Goal: Navigation & Orientation: Find specific page/section

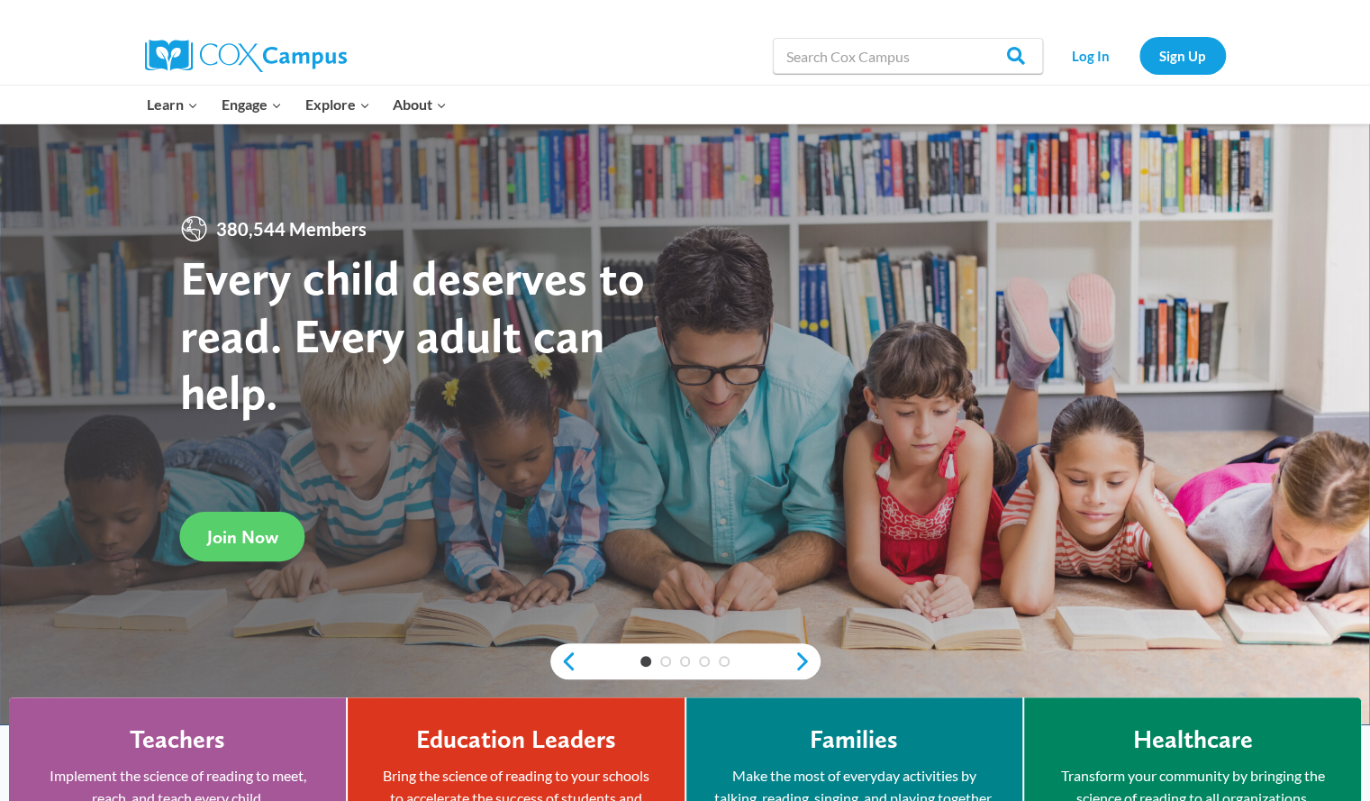
click at [614, 50] on div "Search in [URL][DOMAIN_NAME] Search Search Log In Sign Up" at bounding box center [892, 56] width 667 height 58
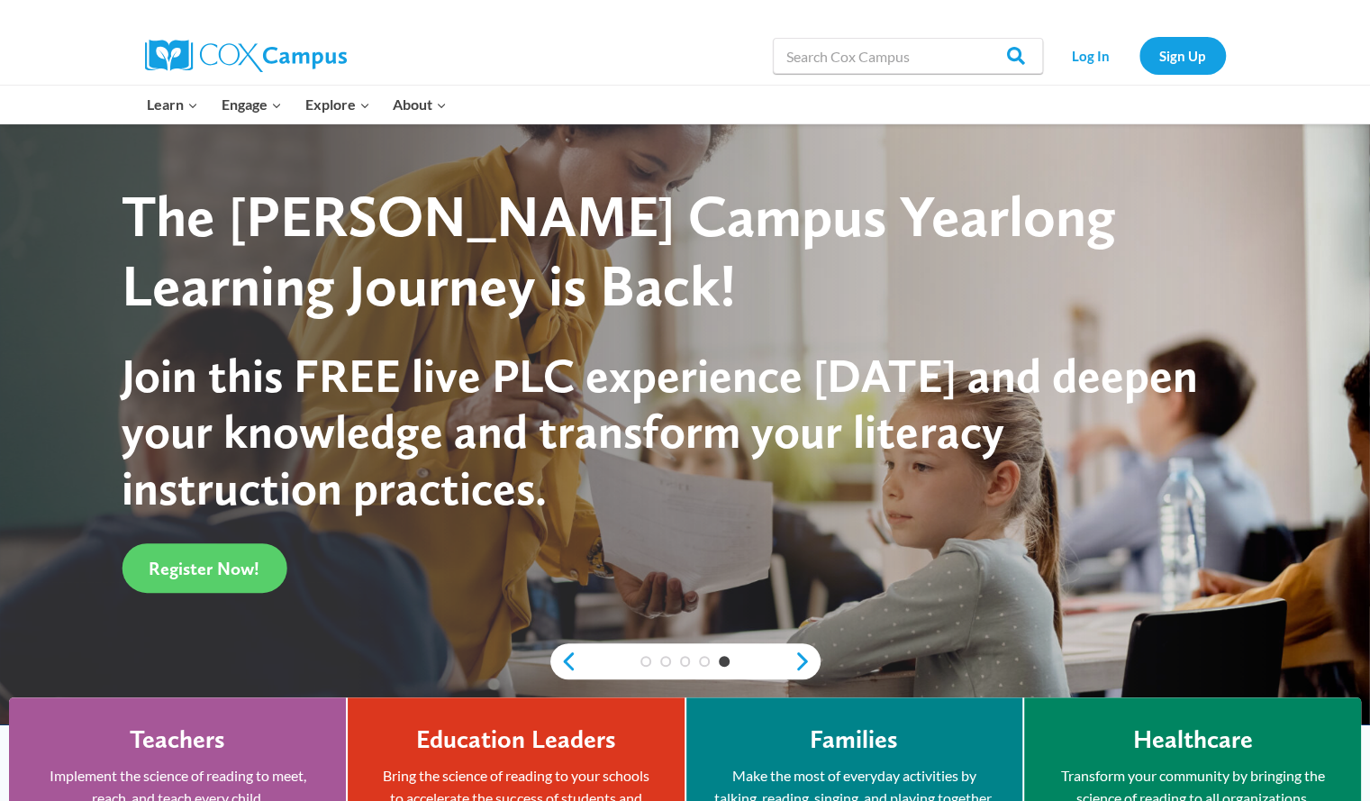
click at [650, 657] on div "1" at bounding box center [646, 661] width 20 height 11
click at [647, 661] on link "1" at bounding box center [646, 661] width 11 height 11
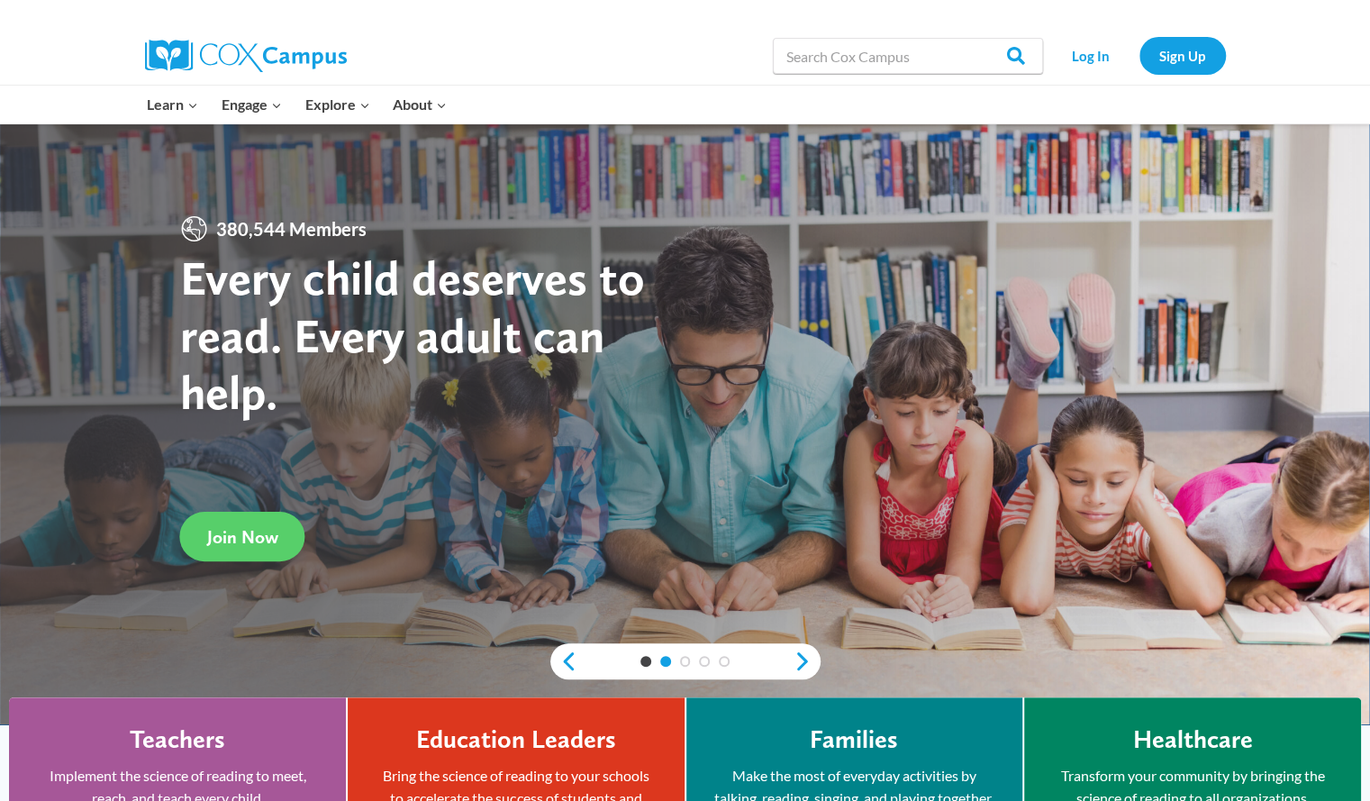
click at [661, 662] on link "2" at bounding box center [665, 661] width 11 height 11
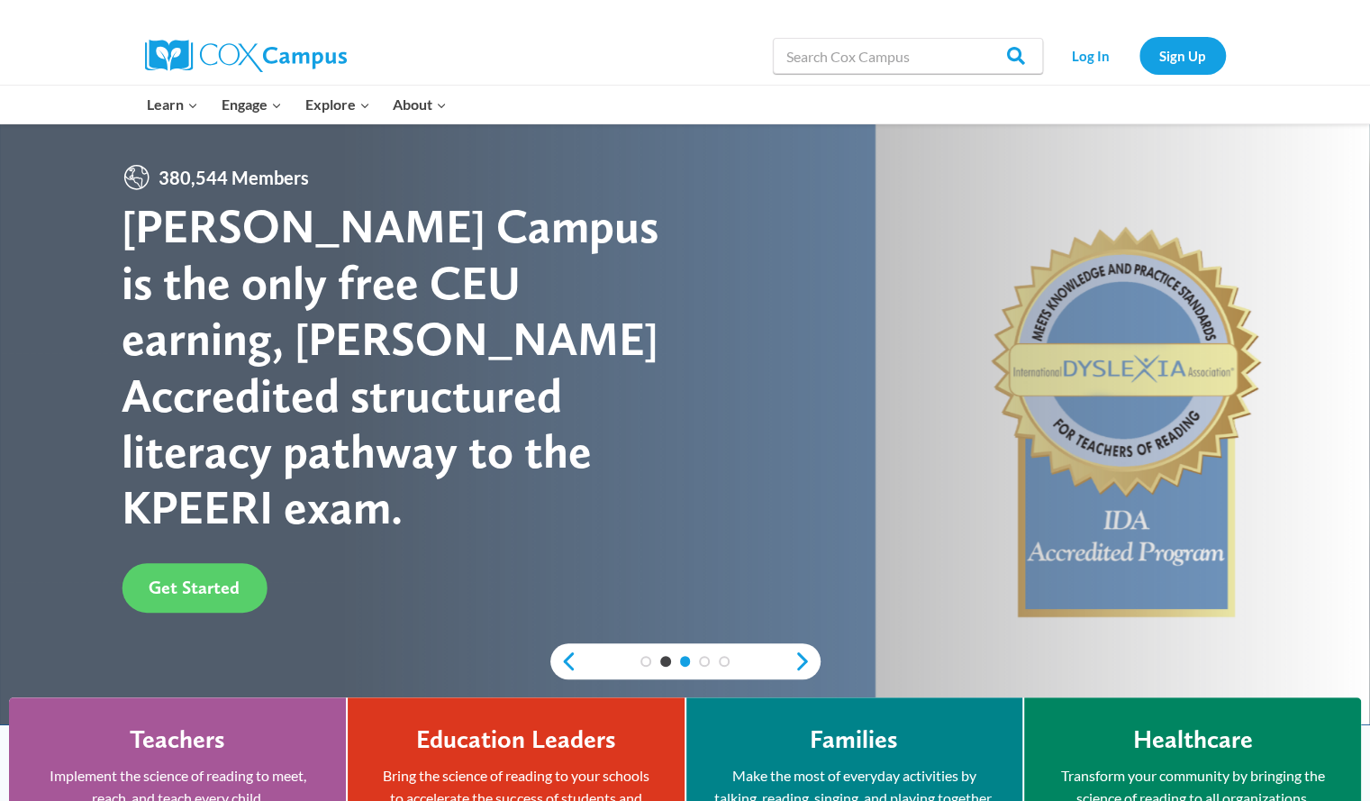
click at [686, 660] on link "3" at bounding box center [685, 661] width 11 height 11
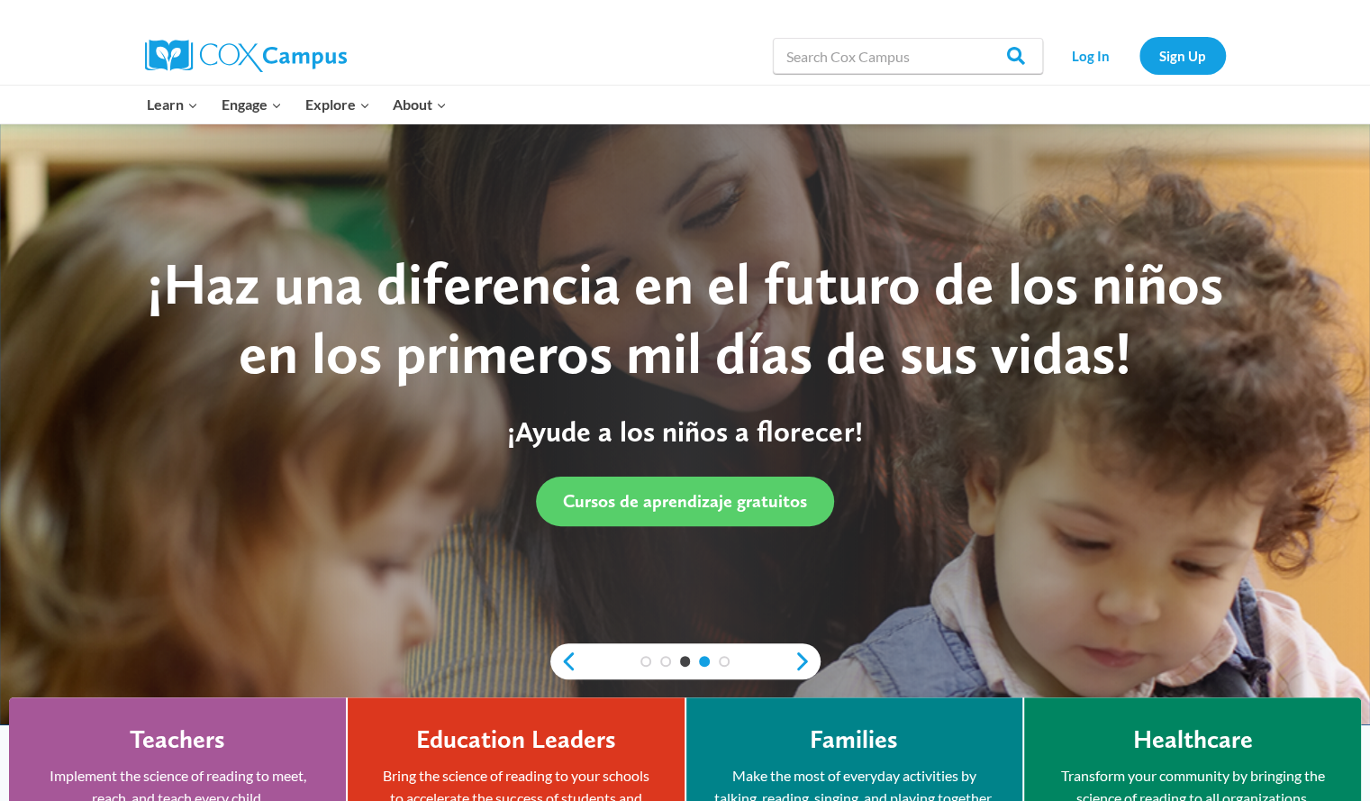
click at [705, 659] on link "4" at bounding box center [704, 661] width 11 height 11
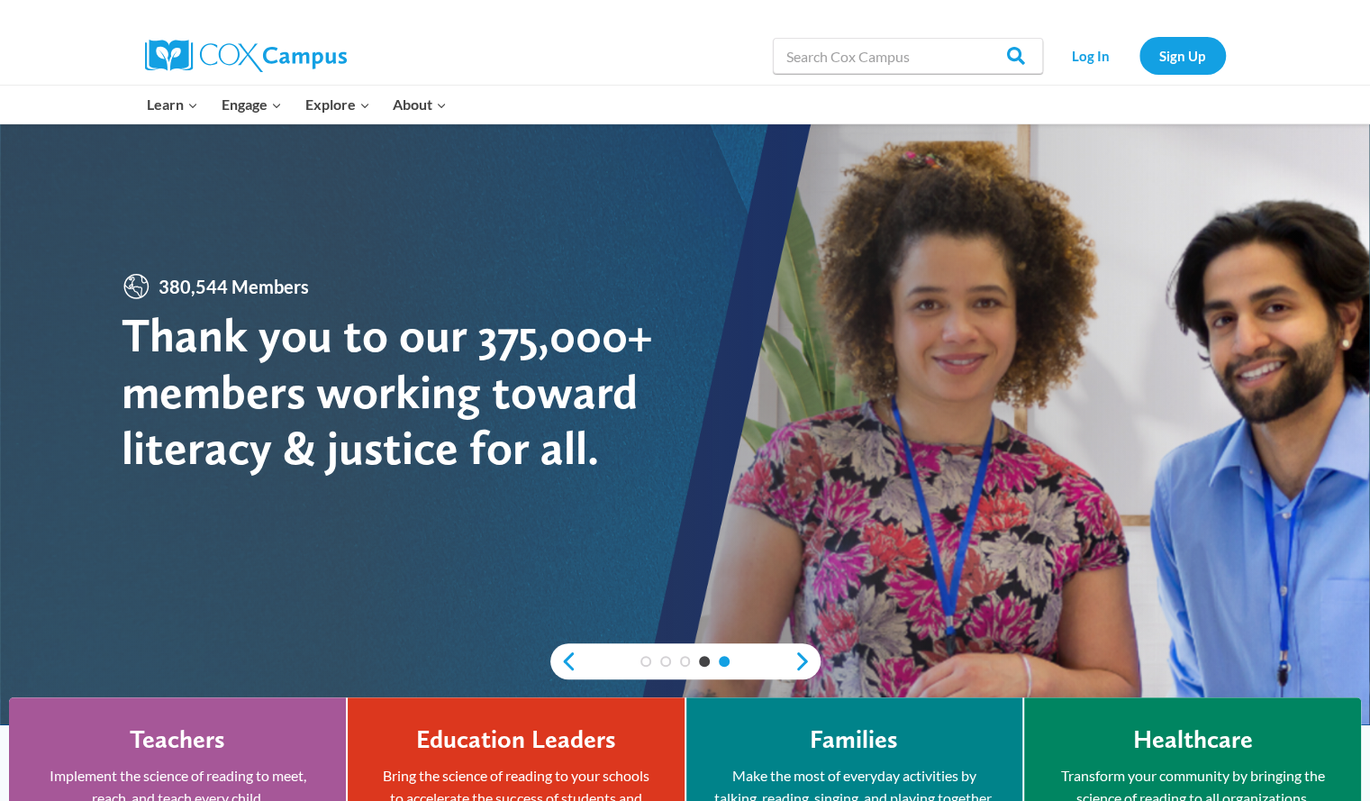
click at [723, 662] on link "5" at bounding box center [724, 661] width 11 height 11
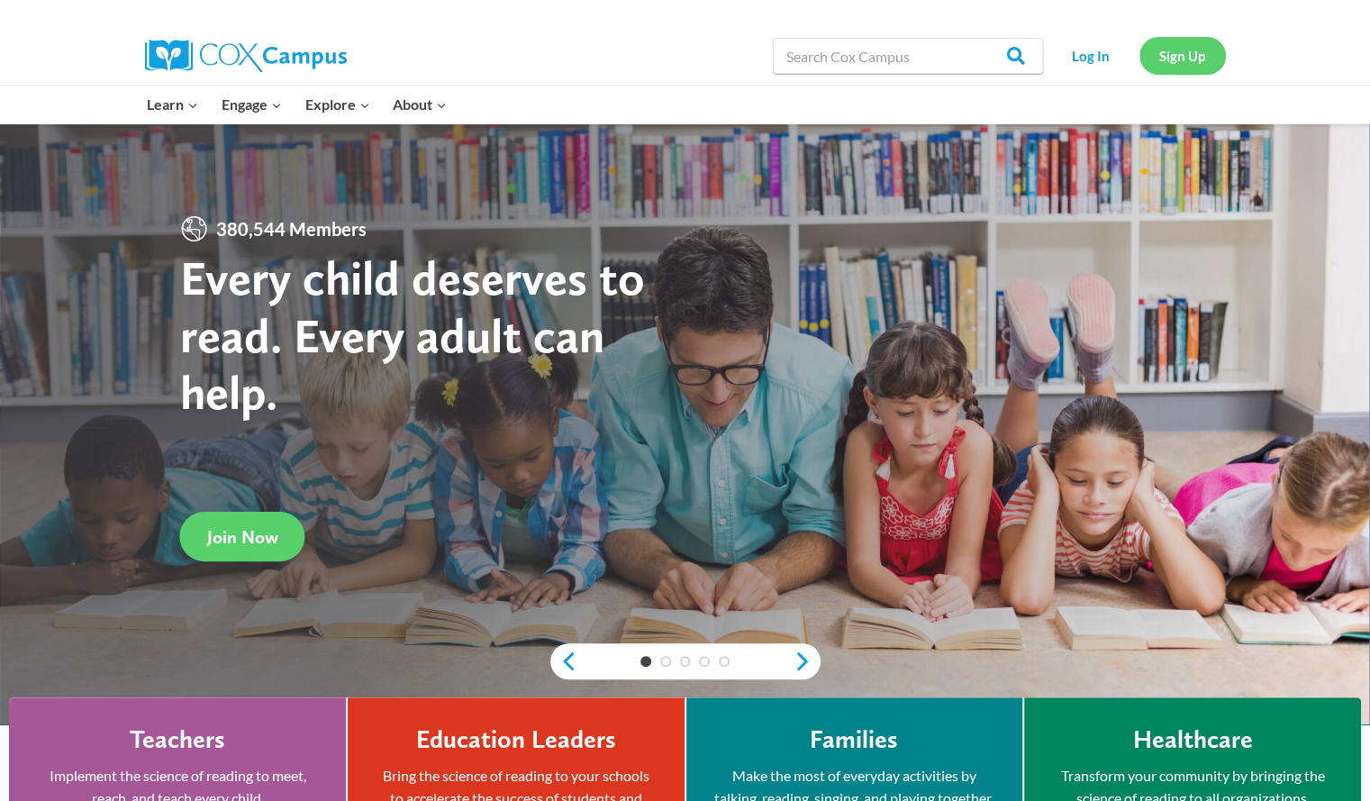
click at [1209, 55] on link "Sign Up" at bounding box center [1183, 55] width 86 height 37
